Goal: Transaction & Acquisition: Download file/media

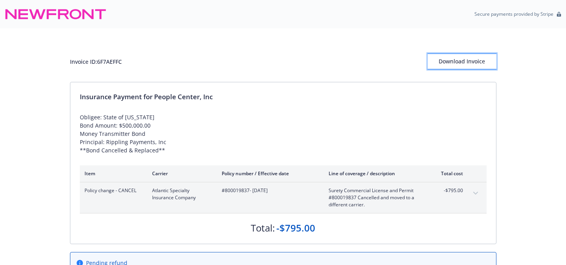
click at [470, 57] on div "Download Invoice" at bounding box center [462, 61] width 69 height 15
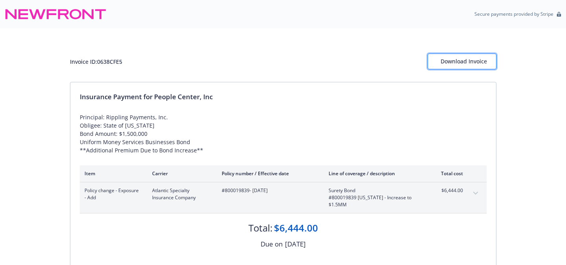
click at [431, 62] on button "Download Invoice" at bounding box center [462, 61] width 69 height 16
